Goal: Task Accomplishment & Management: Use online tool/utility

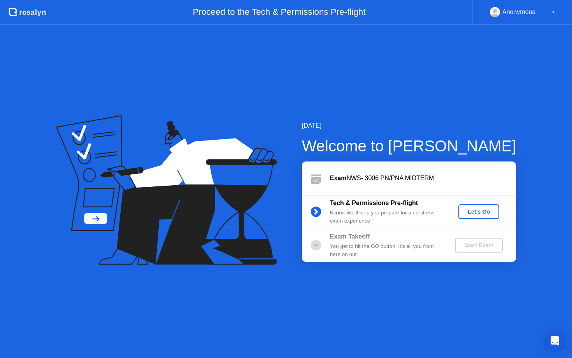
click at [481, 211] on div "Let's Go" at bounding box center [479, 212] width 35 height 6
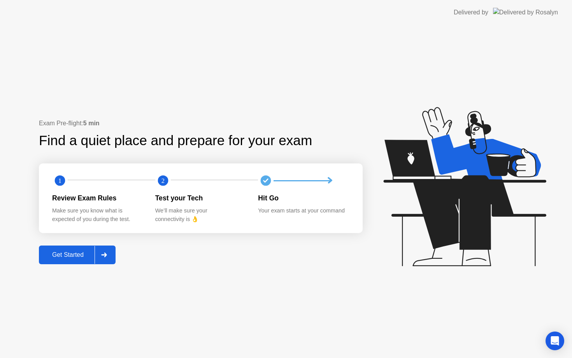
click at [82, 260] on button "Get Started" at bounding box center [77, 255] width 77 height 19
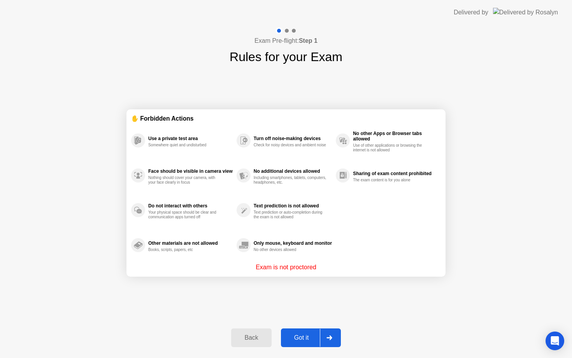
click at [293, 341] on div "Got it" at bounding box center [301, 337] width 37 height 7
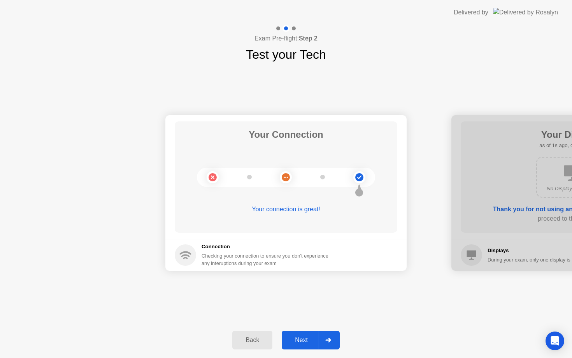
click at [309, 342] on div "Next" at bounding box center [301, 340] width 35 height 7
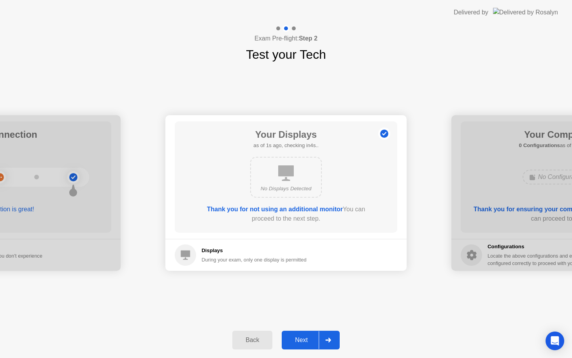
click at [309, 342] on div "Next" at bounding box center [301, 340] width 35 height 7
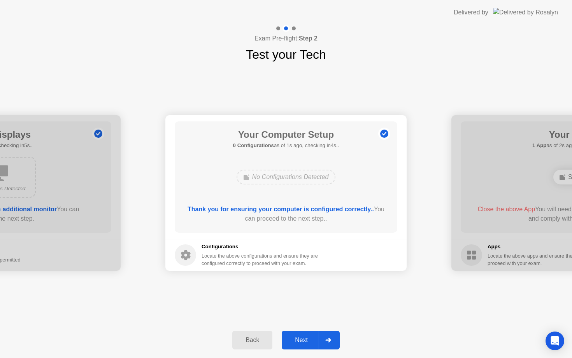
click at [309, 342] on div "Next" at bounding box center [301, 340] width 35 height 7
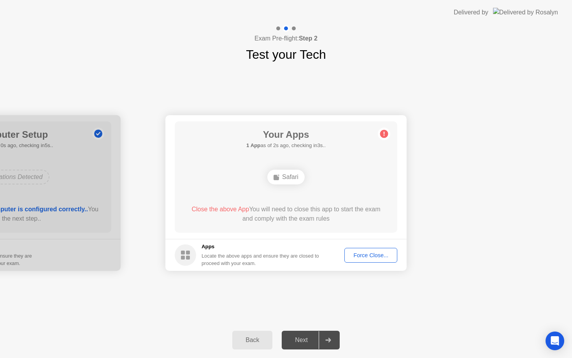
click at [379, 259] on button "Force Close..." at bounding box center [370, 255] width 53 height 15
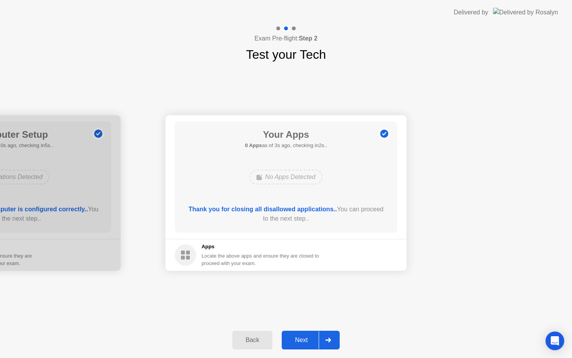
click at [302, 347] on button "Next" at bounding box center [311, 340] width 58 height 19
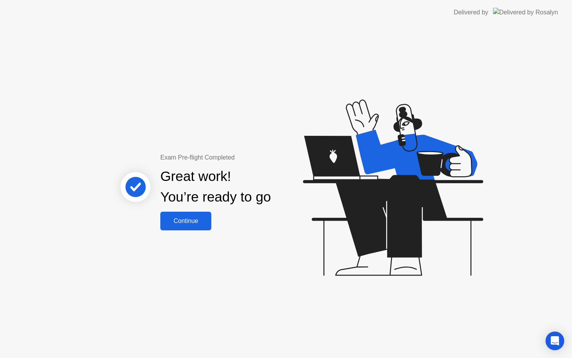
click at [191, 226] on button "Continue" at bounding box center [185, 221] width 51 height 19
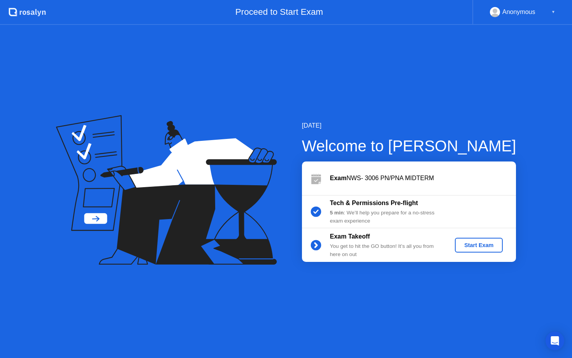
click at [474, 246] on div "Start Exam" at bounding box center [479, 245] width 42 height 6
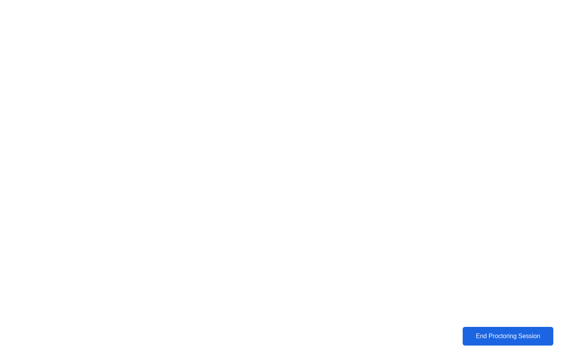
click at [491, 335] on div "End Proctoring Session" at bounding box center [508, 336] width 86 height 7
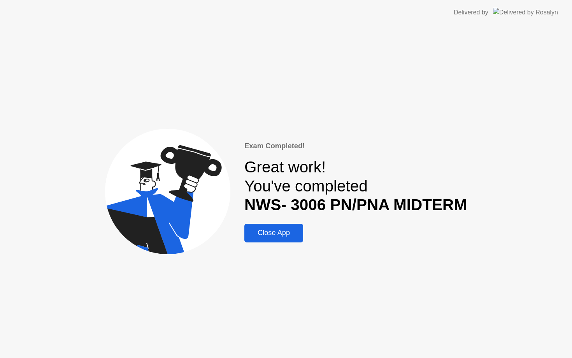
click at [281, 232] on div "Close App" at bounding box center [274, 233] width 54 height 8
